Goal: Task Accomplishment & Management: Manage account settings

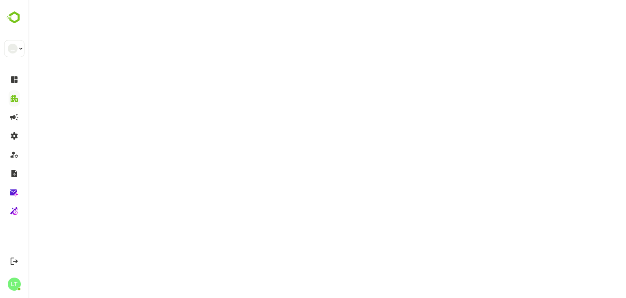
click at [396, 25] on html at bounding box center [328, 149] width 598 height 298
click at [172, 69] on div at bounding box center [313, 149] width 626 height 298
drag, startPoint x: 172, startPoint y: 69, endPoint x: 162, endPoint y: 106, distance: 38.8
click at [162, 106] on div at bounding box center [313, 149] width 626 height 298
click at [399, 198] on div at bounding box center [313, 149] width 626 height 298
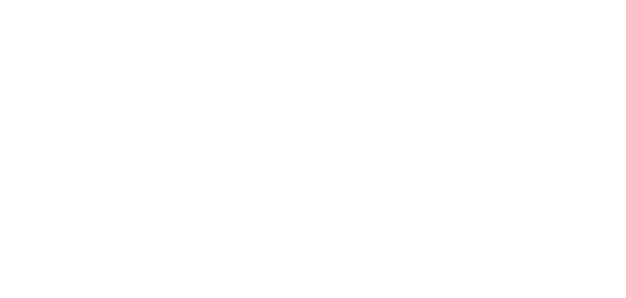
click at [158, 124] on div at bounding box center [313, 149] width 626 height 298
